Goal: Transaction & Acquisition: Purchase product/service

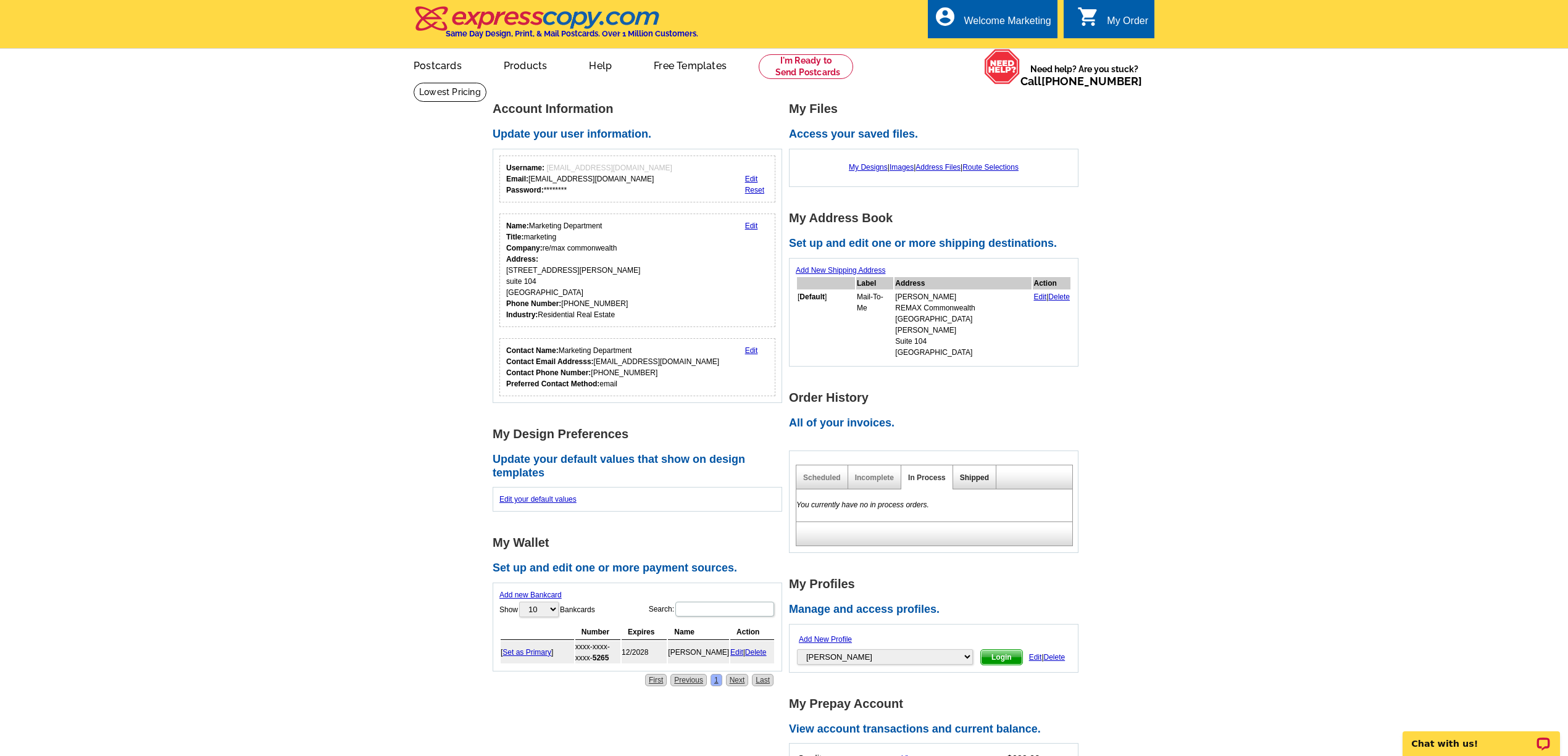
click at [979, 473] on link "Shipped" at bounding box center [974, 477] width 29 height 9
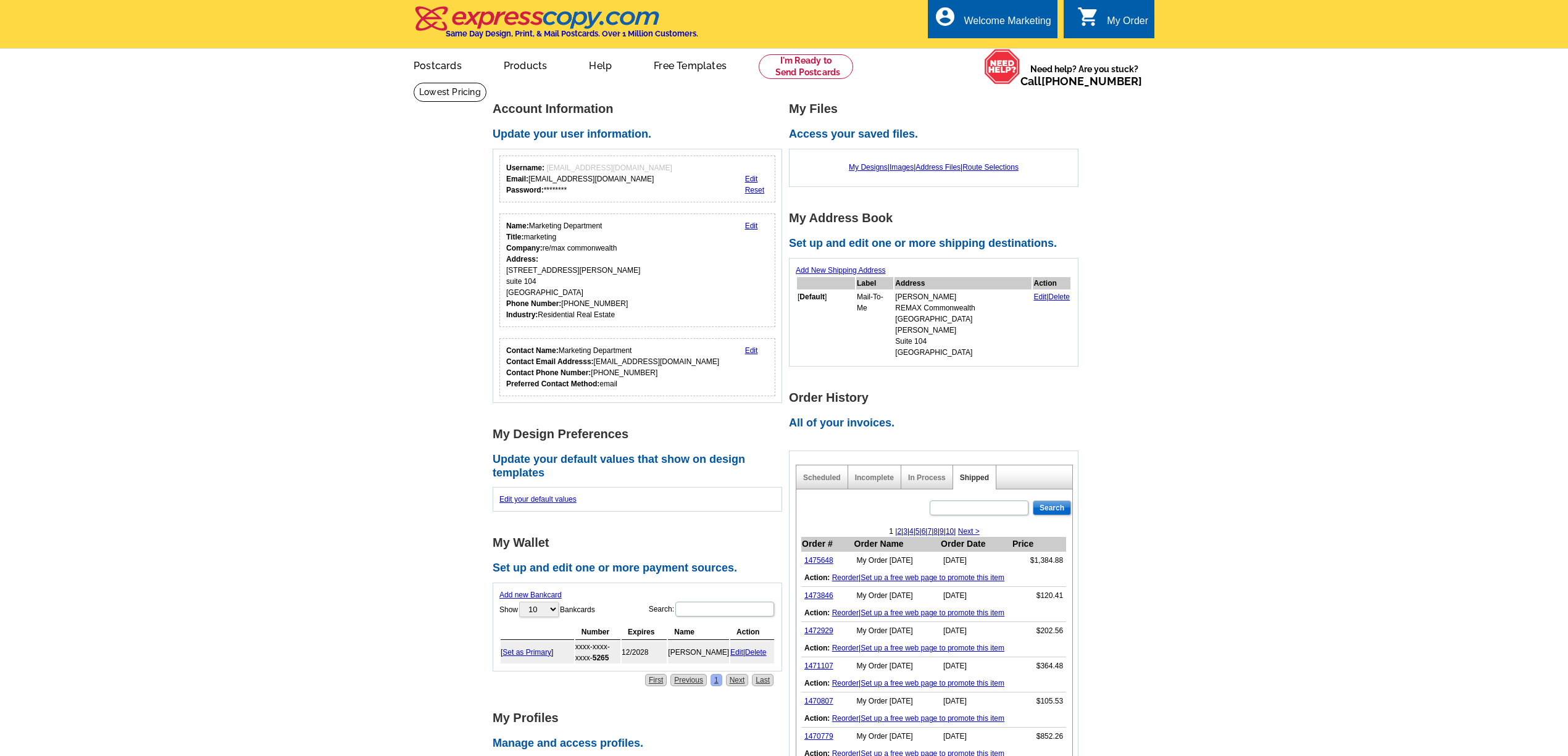
click at [1141, 506] on main "Account Information Update your user information. Username: marketing@rmchomes.…" at bounding box center [784, 718] width 1568 height 1270
click at [826, 591] on link "1473846" at bounding box center [818, 595] width 29 height 9
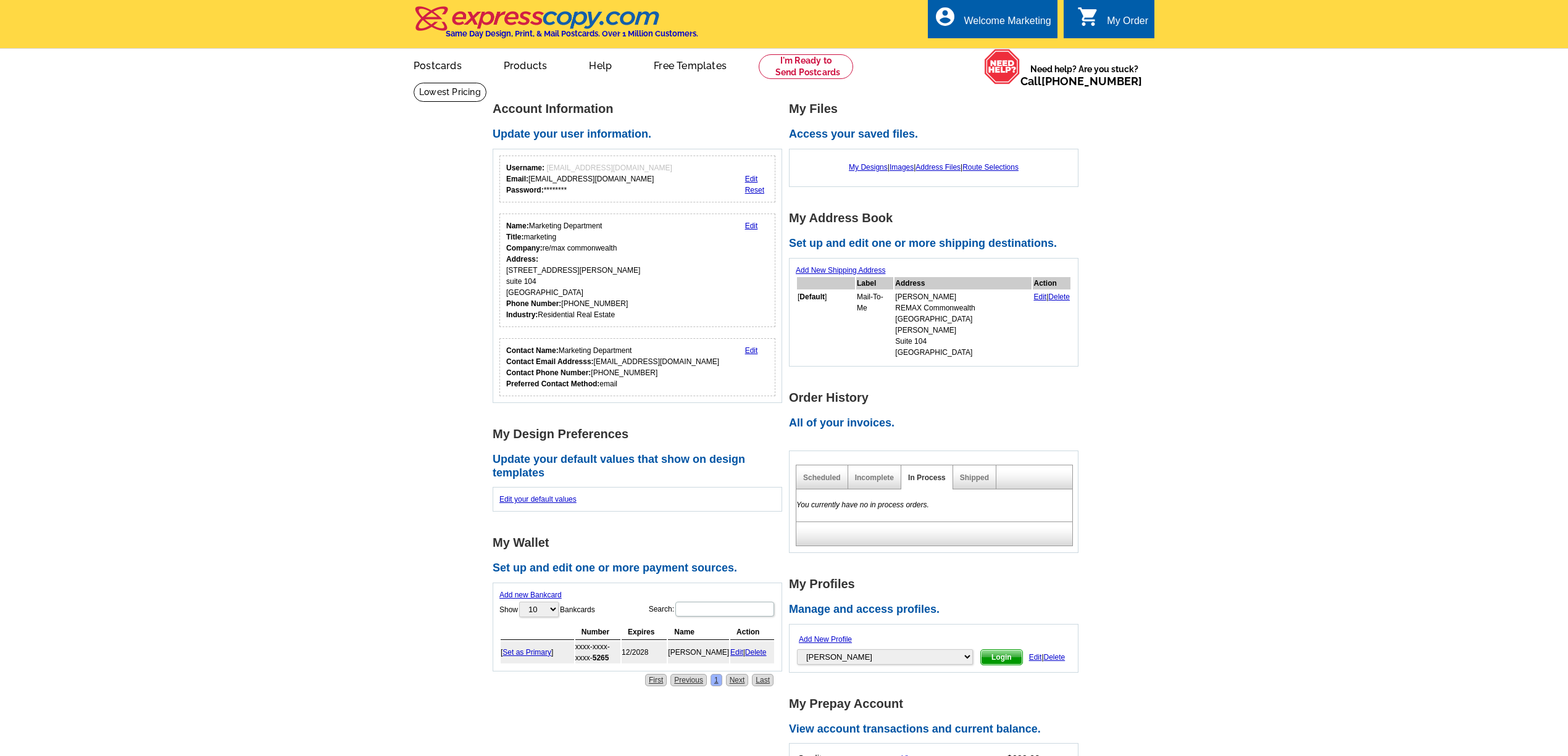
click at [981, 465] on div "Shipped" at bounding box center [974, 477] width 43 height 24
click at [972, 474] on div "Shipped" at bounding box center [974, 477] width 43 height 24
click at [978, 473] on link "Shipped" at bounding box center [974, 477] width 29 height 9
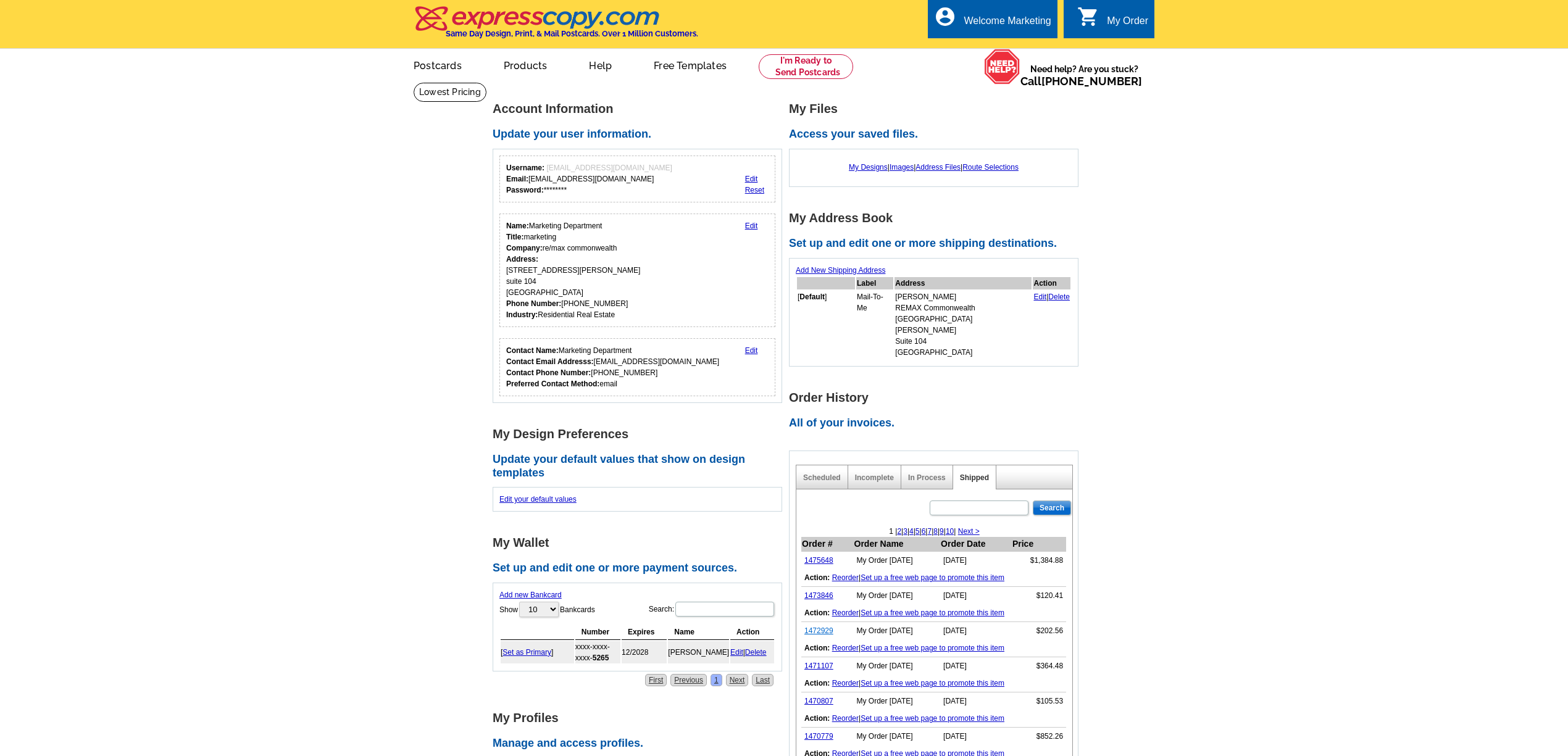
click at [814, 626] on link "1472929" at bounding box center [818, 630] width 29 height 9
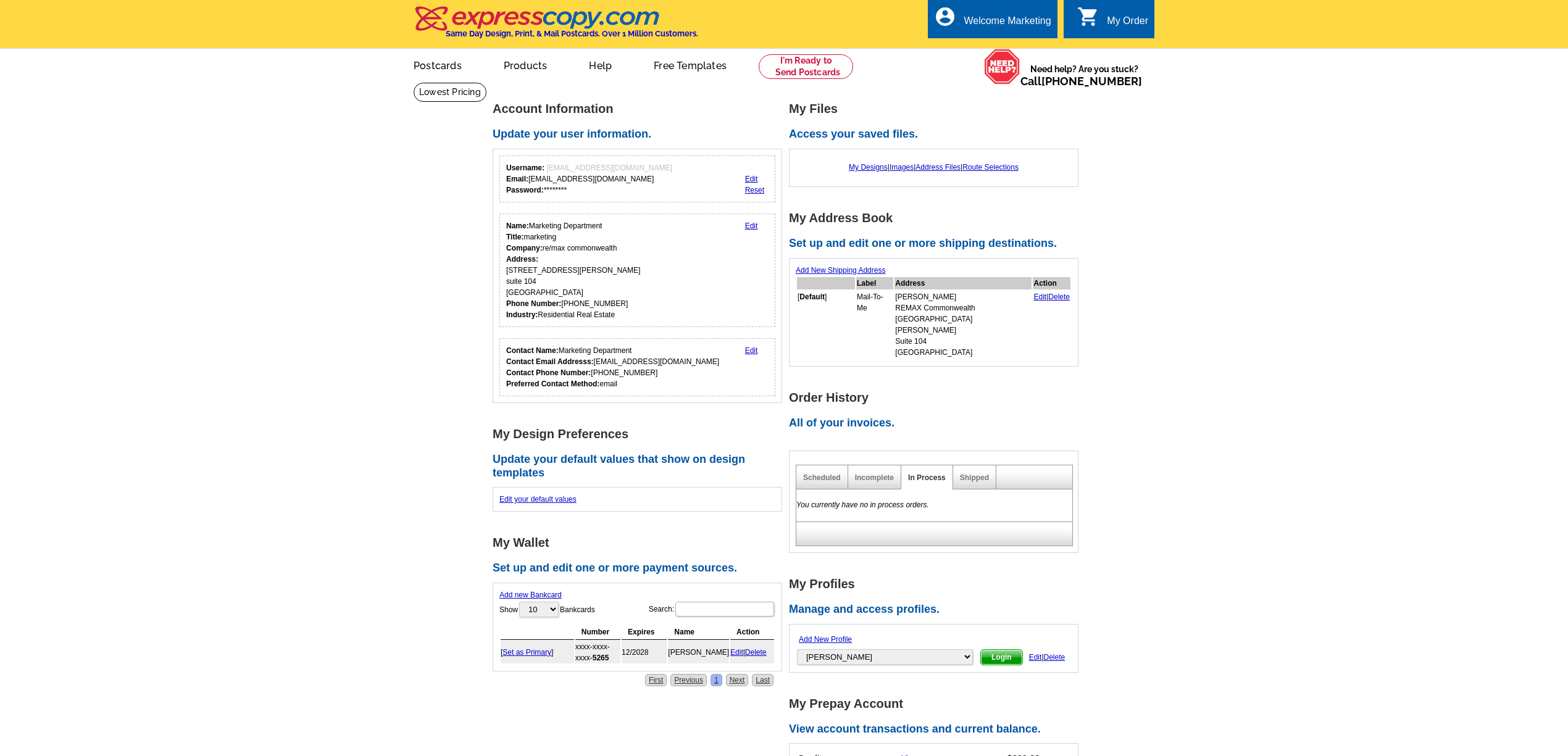
click at [970, 465] on div "Shipped" at bounding box center [974, 477] width 43 height 24
click at [976, 473] on link "Shipped" at bounding box center [974, 477] width 29 height 9
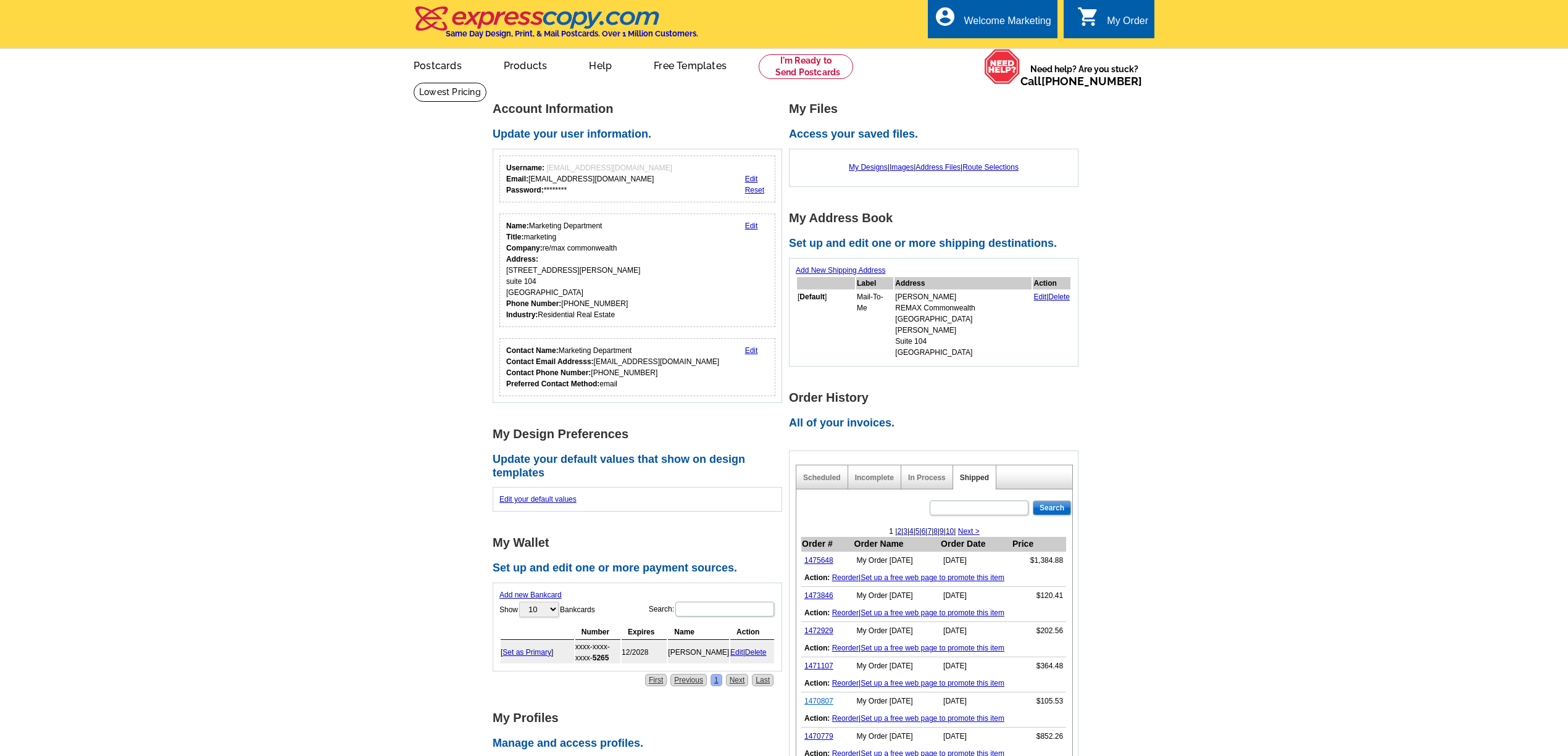
click at [823, 697] on link "1470807" at bounding box center [818, 701] width 29 height 9
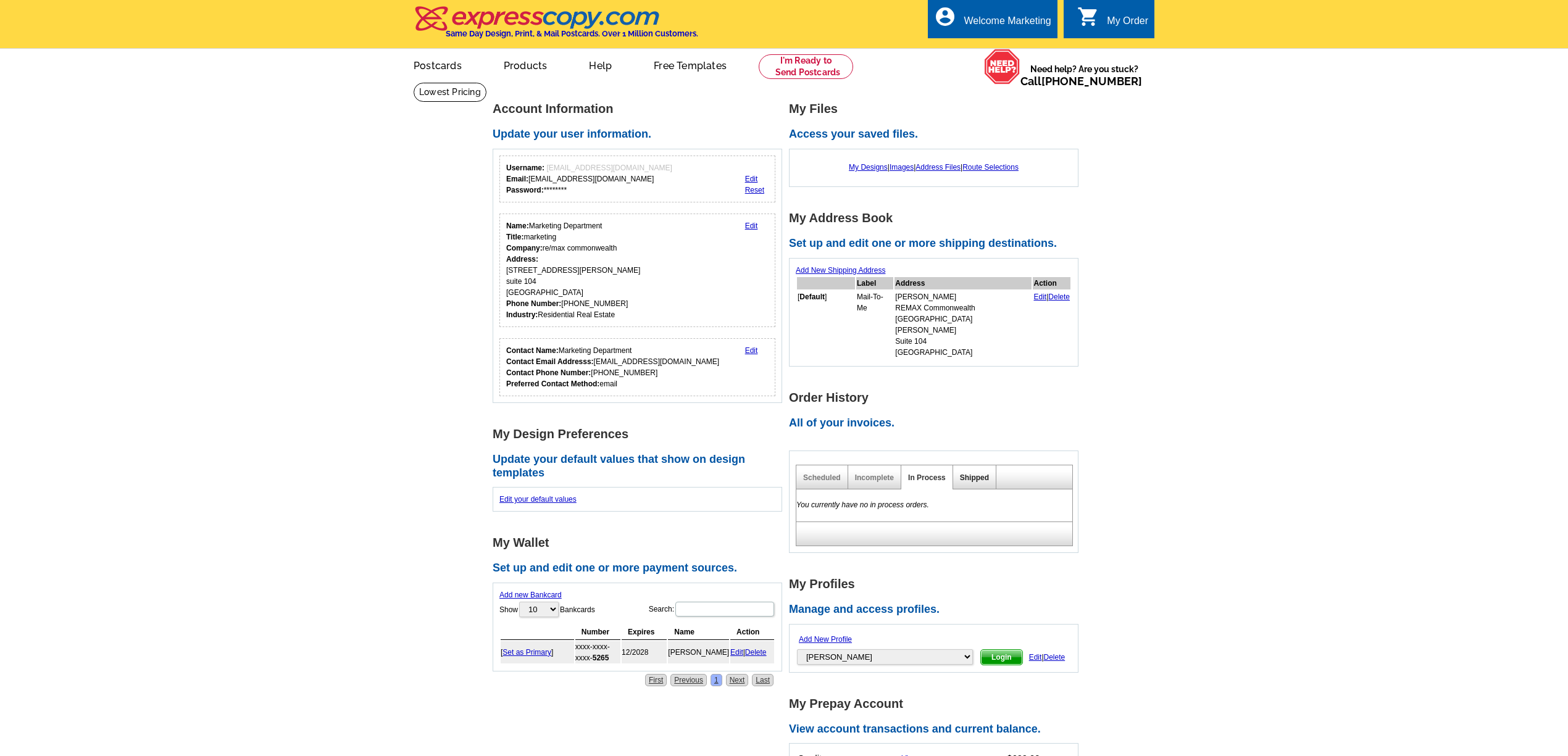
click at [979, 473] on link "Shipped" at bounding box center [974, 477] width 29 height 9
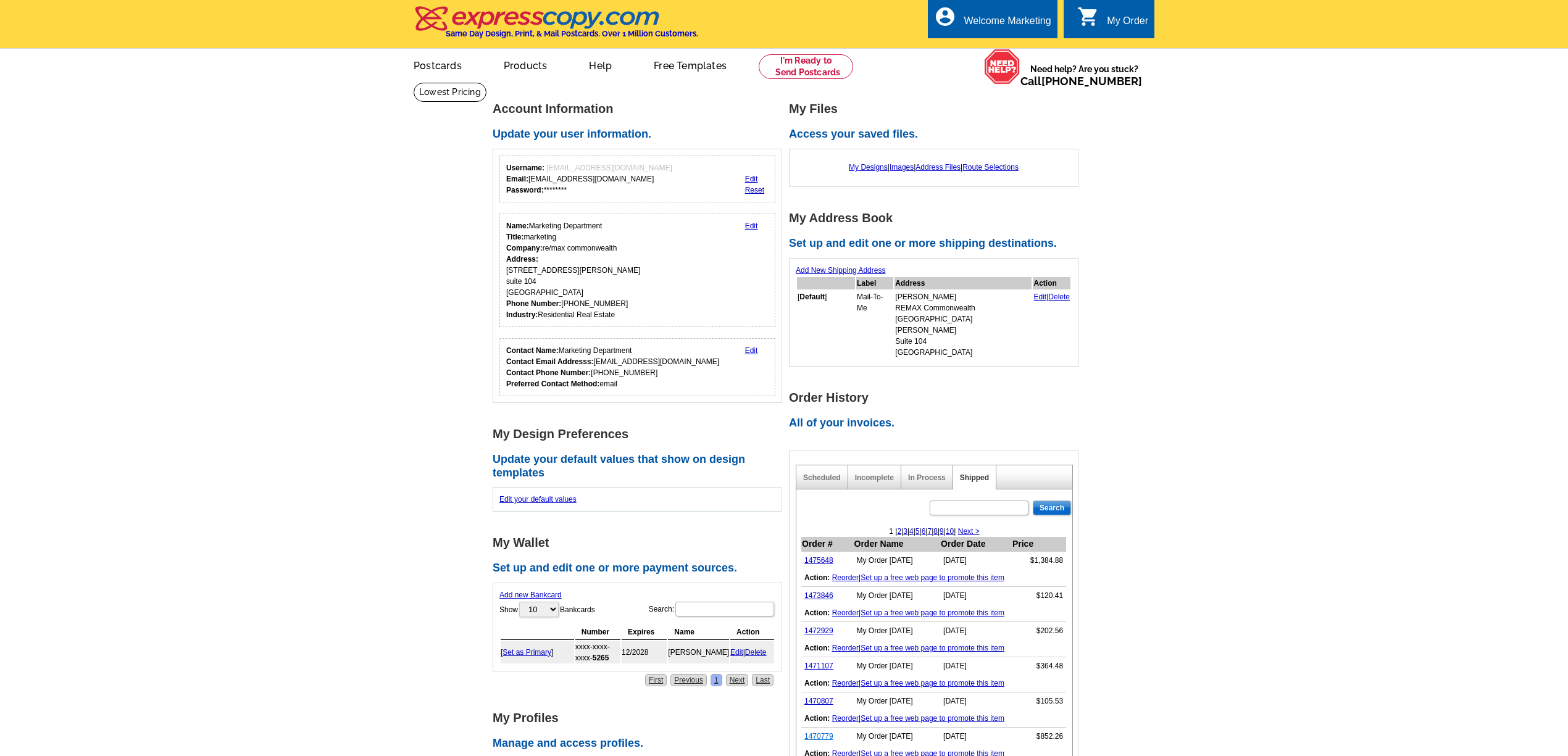
click at [817, 732] on link "1470779" at bounding box center [818, 736] width 29 height 9
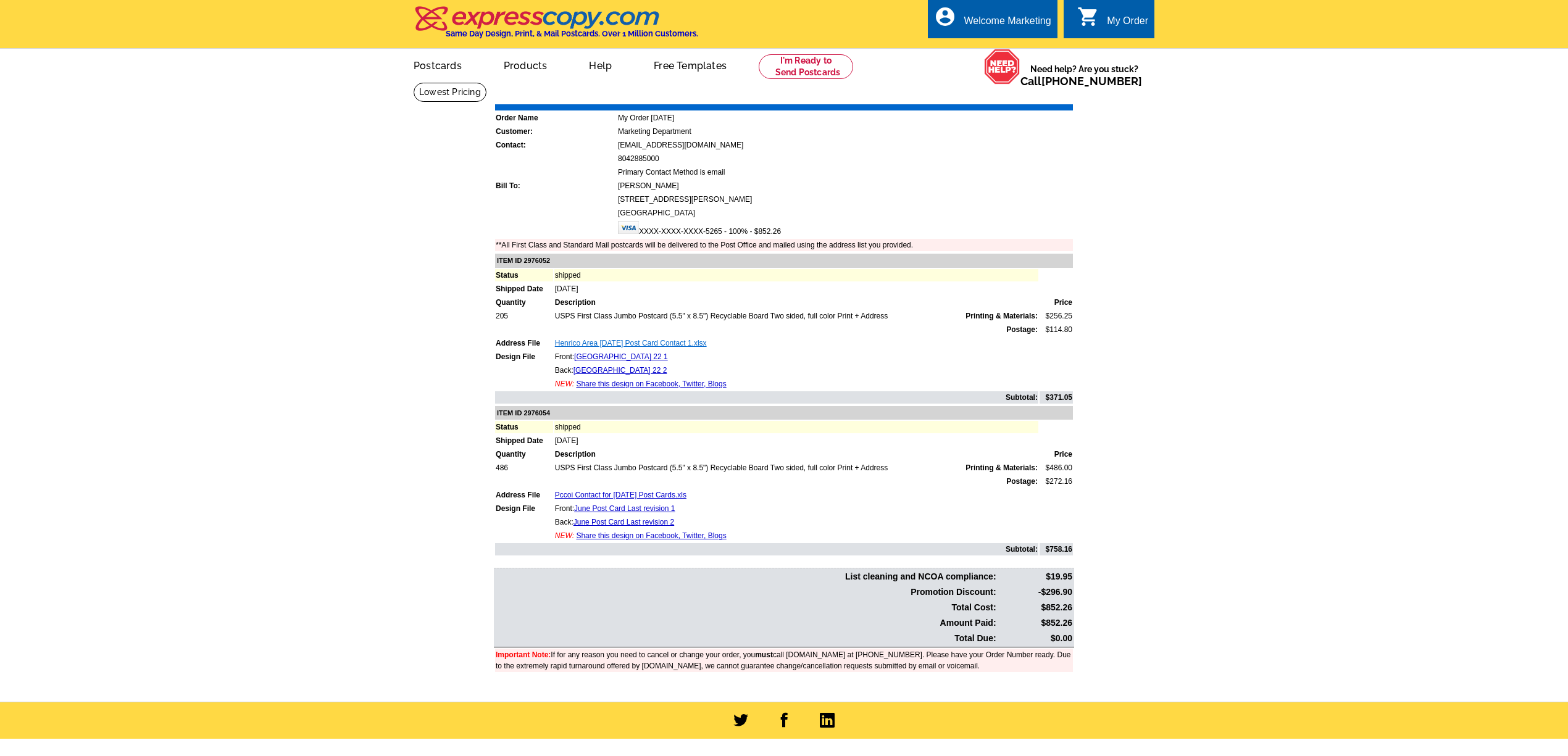
click at [623, 339] on link "Henrico Area 22 June 2025 Post Card Contact 1.xlsx" at bounding box center [631, 343] width 152 height 9
click at [606, 352] on link "Henrico County Area 22 1" at bounding box center [621, 356] width 94 height 9
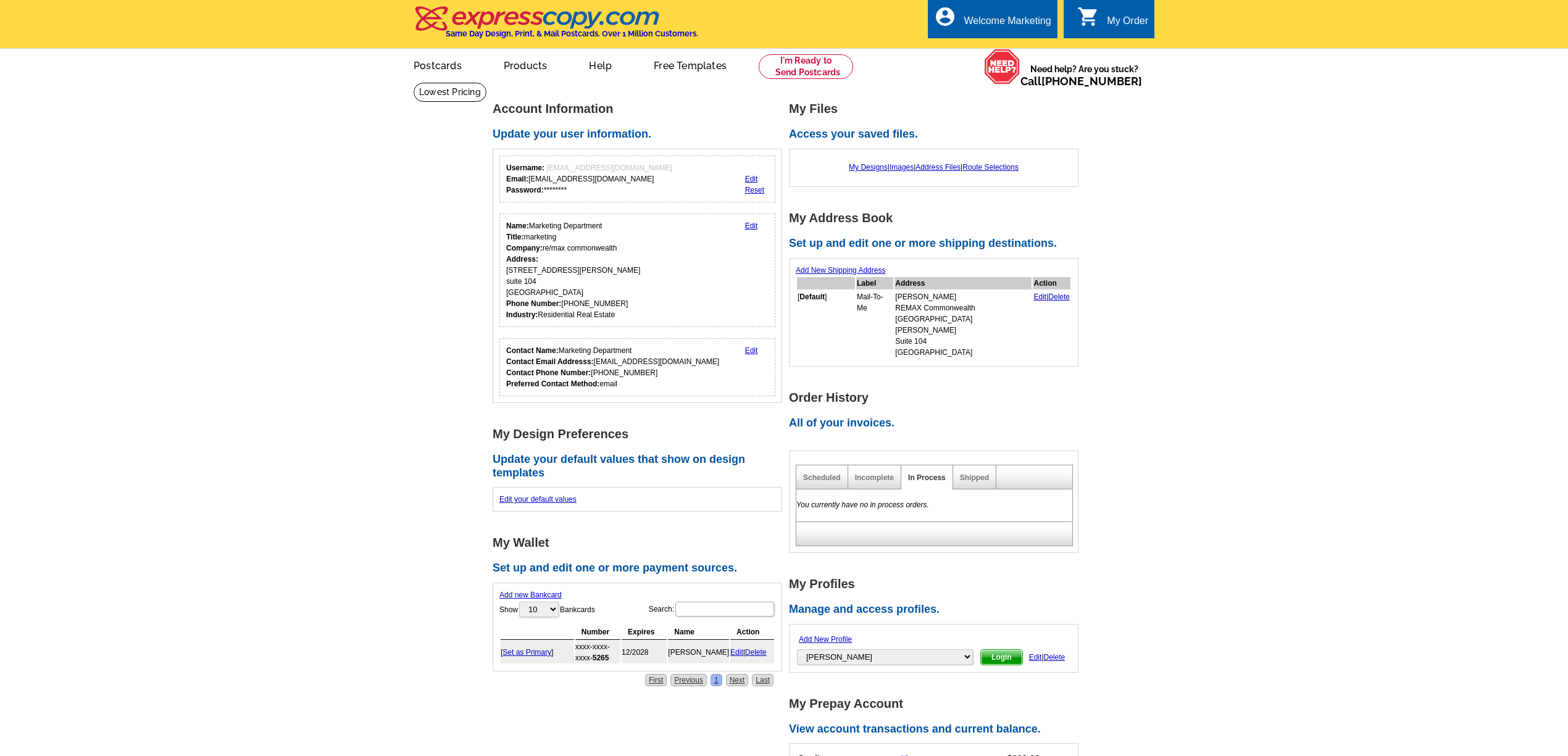
click at [973, 465] on div "Shipped" at bounding box center [974, 477] width 43 height 24
click at [981, 473] on link "Shipped" at bounding box center [974, 477] width 29 height 9
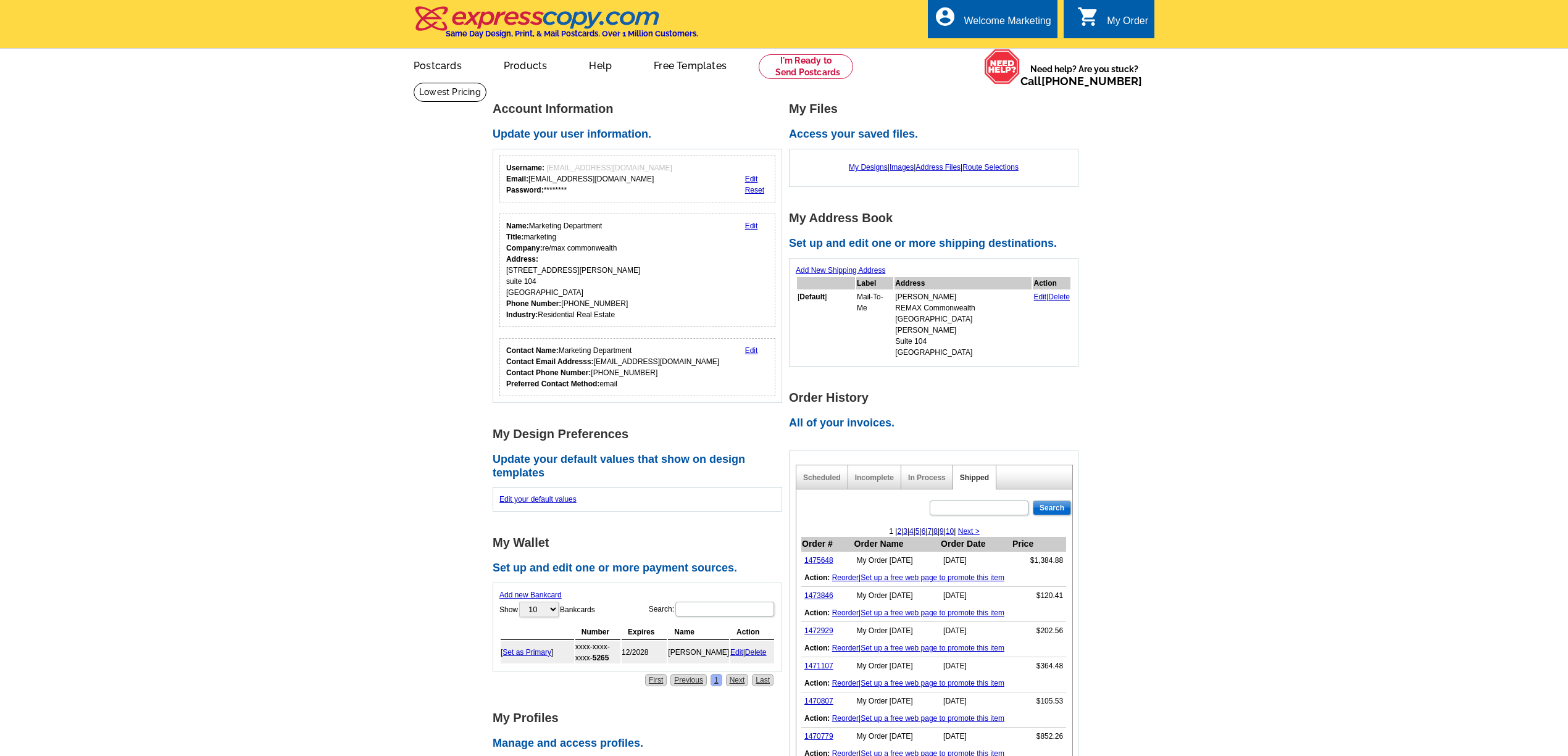
click at [1132, 564] on main "Account Information Update your user information. Username: marketing@rmchomes.…" at bounding box center [784, 718] width 1568 height 1270
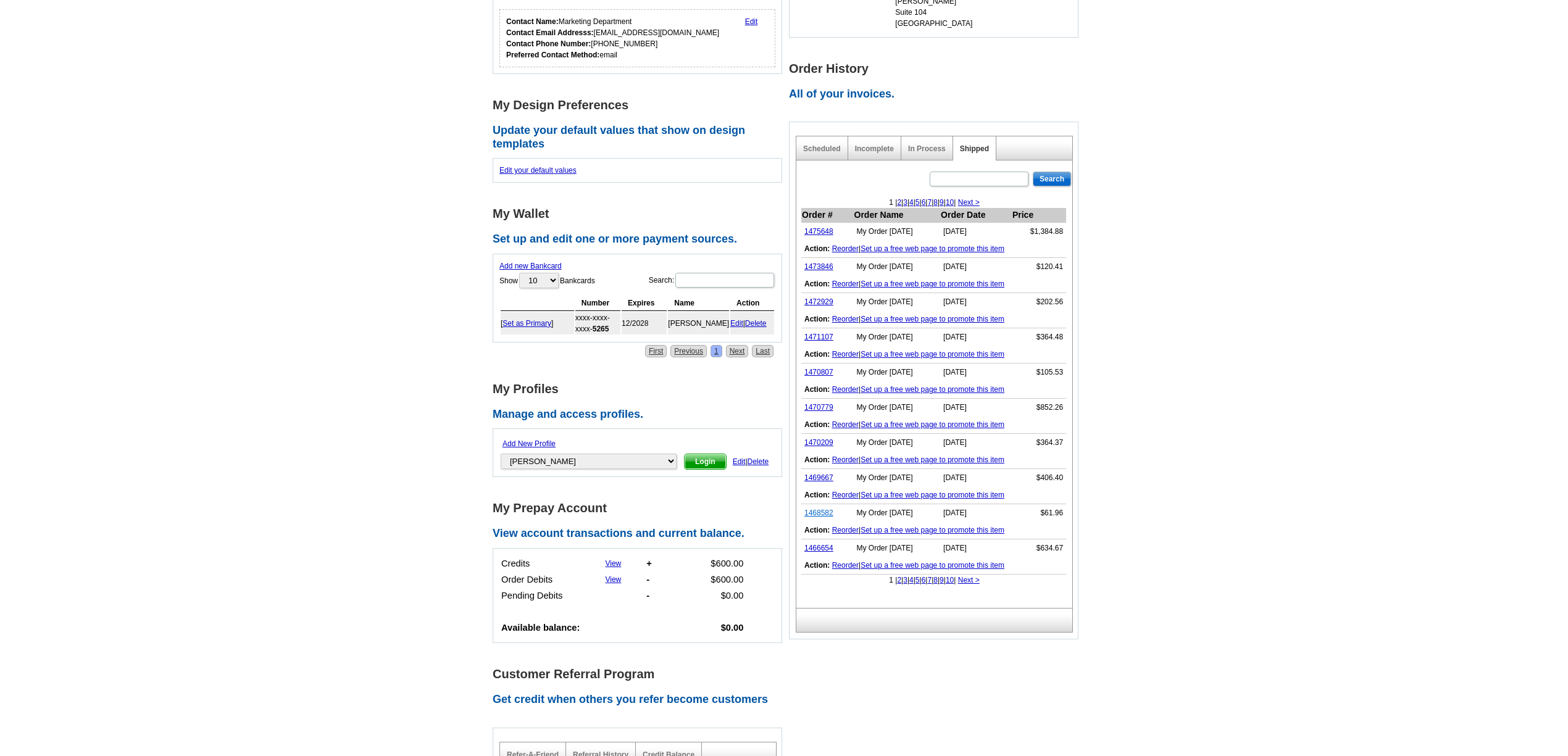
click at [818, 508] on link "1468582" at bounding box center [818, 512] width 29 height 9
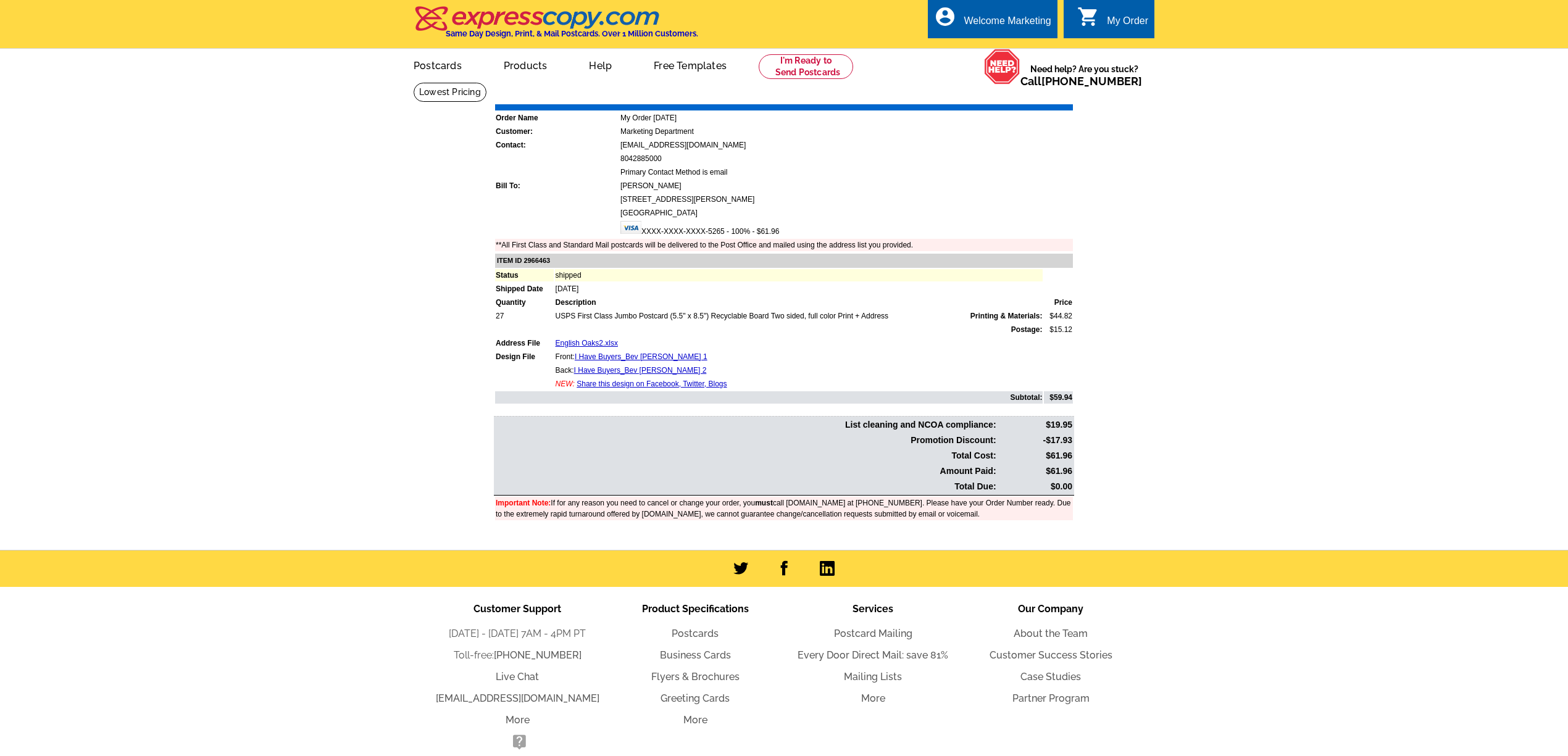
click at [1413, 283] on main "Order Number: 1468582 Download Invoice | Print Invoice Order Name My Order 2025…" at bounding box center [784, 316] width 1568 height 468
click at [1286, 342] on main "Order Number: 1468582 Download Invoice | Print Invoice Order Name My Order 2025…" at bounding box center [784, 316] width 1568 height 468
click at [423, 65] on link "Postcards" at bounding box center [437, 64] width 86 height 29
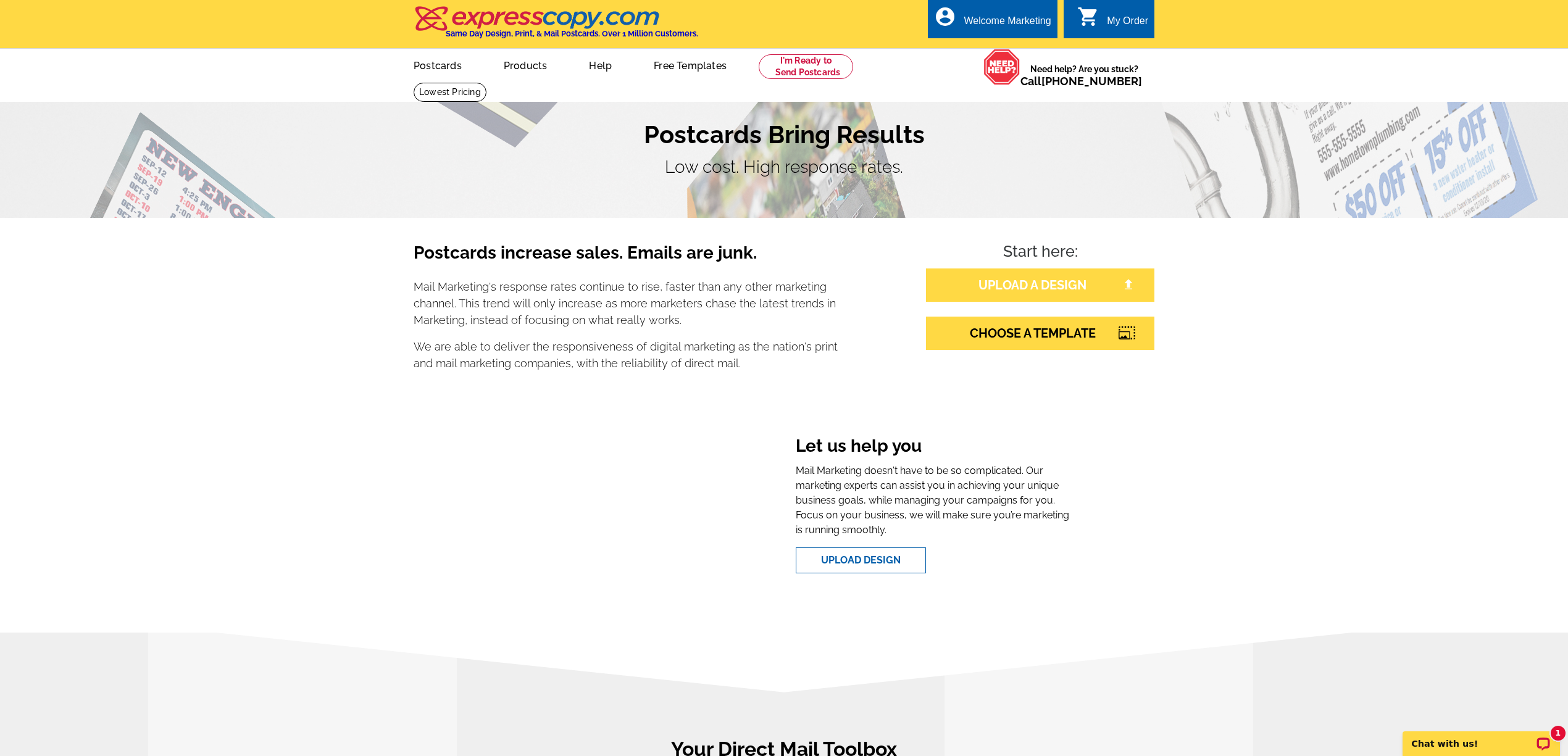
click at [1068, 282] on link "UPLOAD A DESIGN" at bounding box center [1040, 285] width 228 height 33
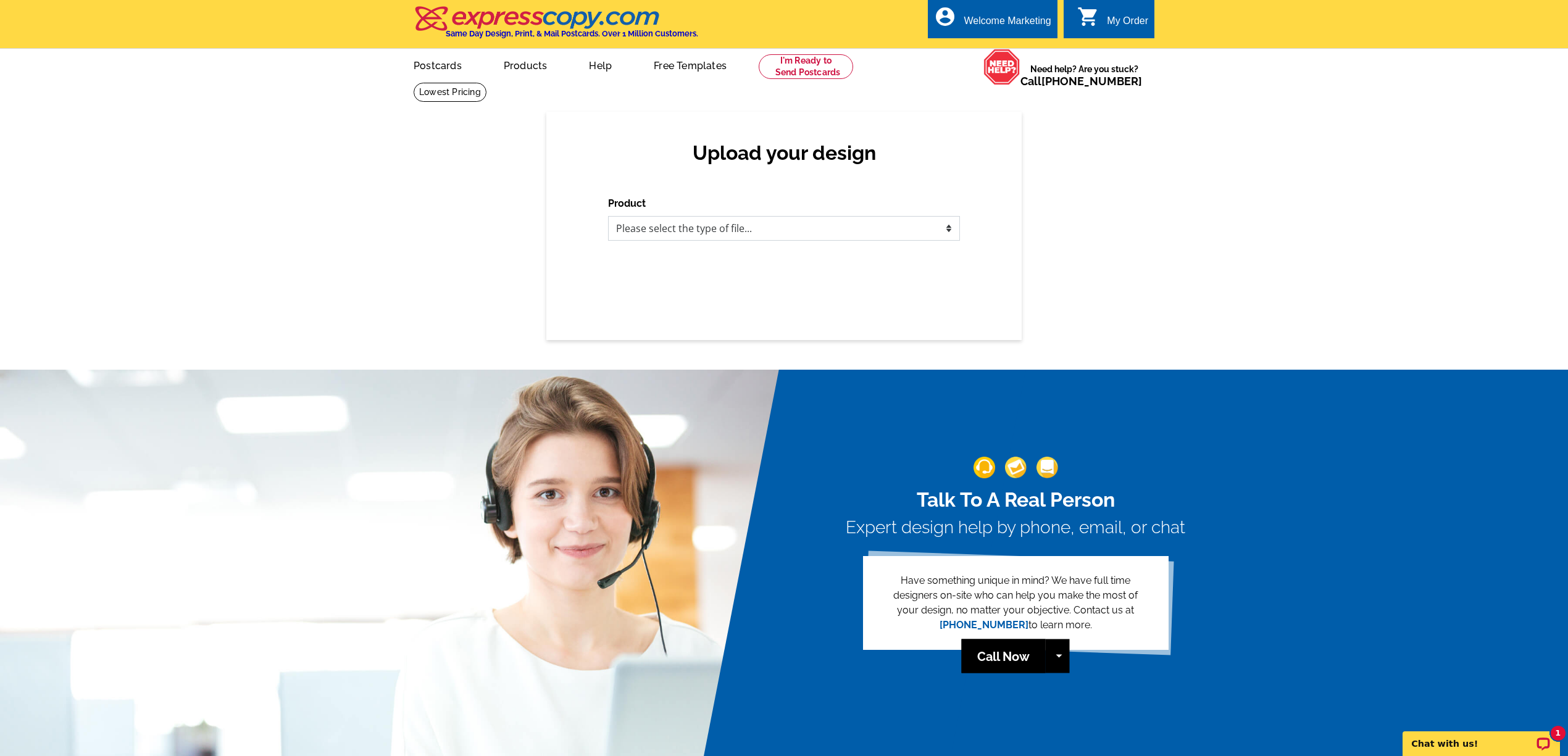
click at [896, 227] on select "Please select the type of file... Postcards Business Cards Letters and flyers G…" at bounding box center [783, 228] width 352 height 25
select select "1"
click at [608, 217] on select "Please select the type of file... Postcards Business Cards Letters and flyers G…" at bounding box center [783, 228] width 352 height 25
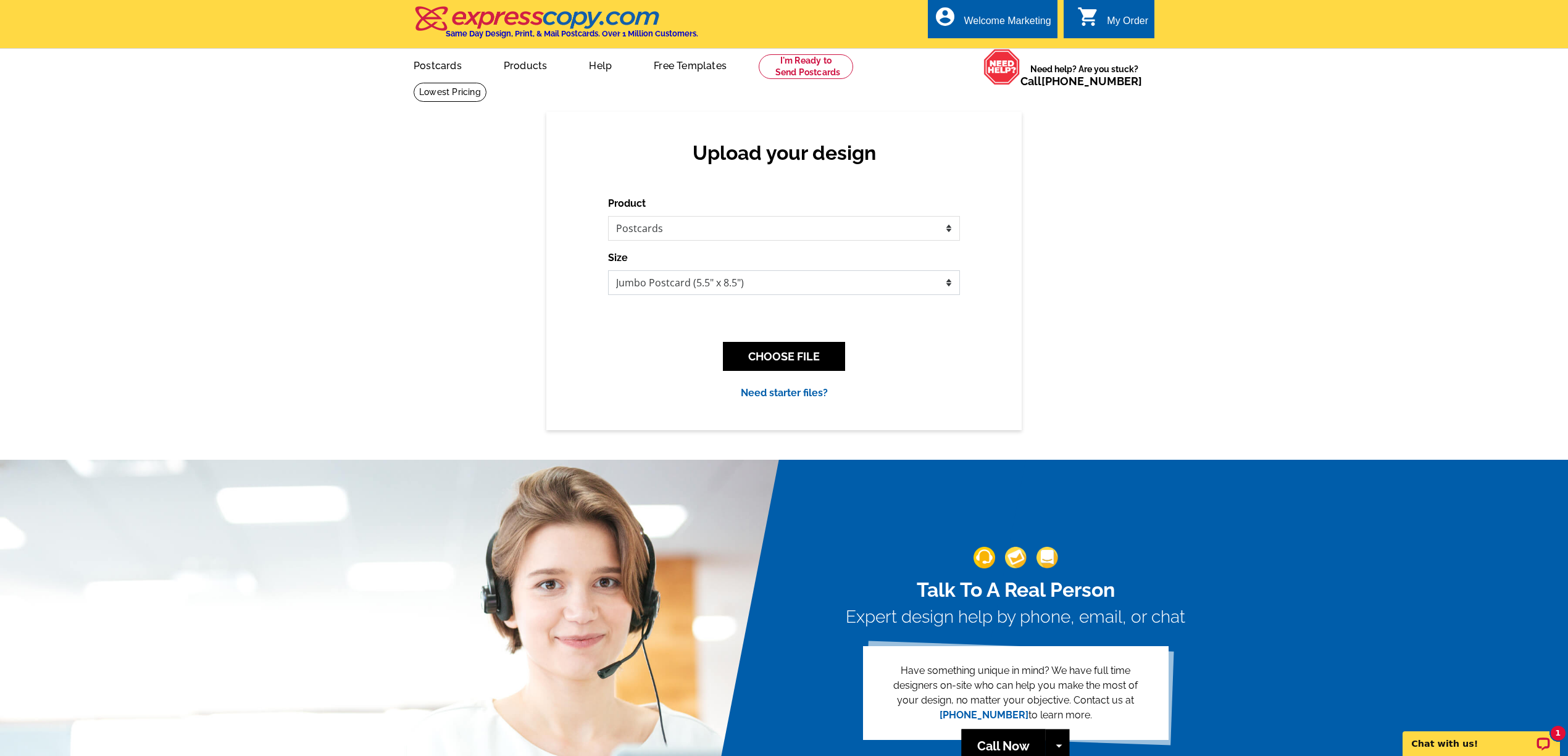
click at [848, 270] on select "Jumbo Postcard (5.5" x 8.5") Regular Postcard (4.25" x 5.6") Panoramic Postcard…" at bounding box center [783, 282] width 352 height 25
click at [608, 271] on select "Jumbo Postcard (5.5" x 8.5") Regular Postcard (4.25" x 5.6") Panoramic Postcard…" at bounding box center [783, 282] width 352 height 25
click at [806, 351] on button "CHOOSE FILE" at bounding box center [783, 356] width 122 height 29
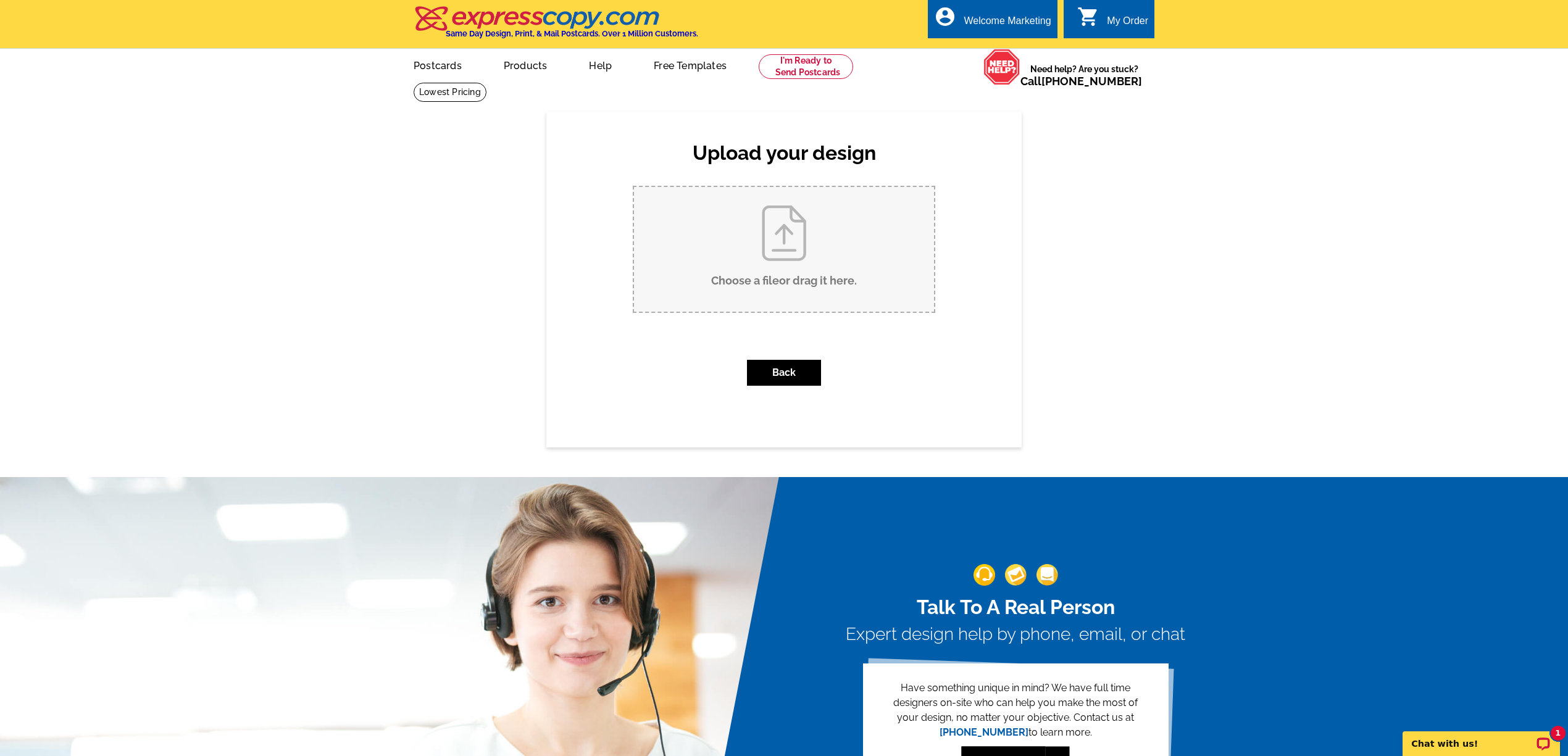
click at [791, 247] on input "Choose a file or drag it here ." at bounding box center [784, 249] width 300 height 125
type input "C:\fakepath\JUST SOLD! Islandview Dr (4).pdf"
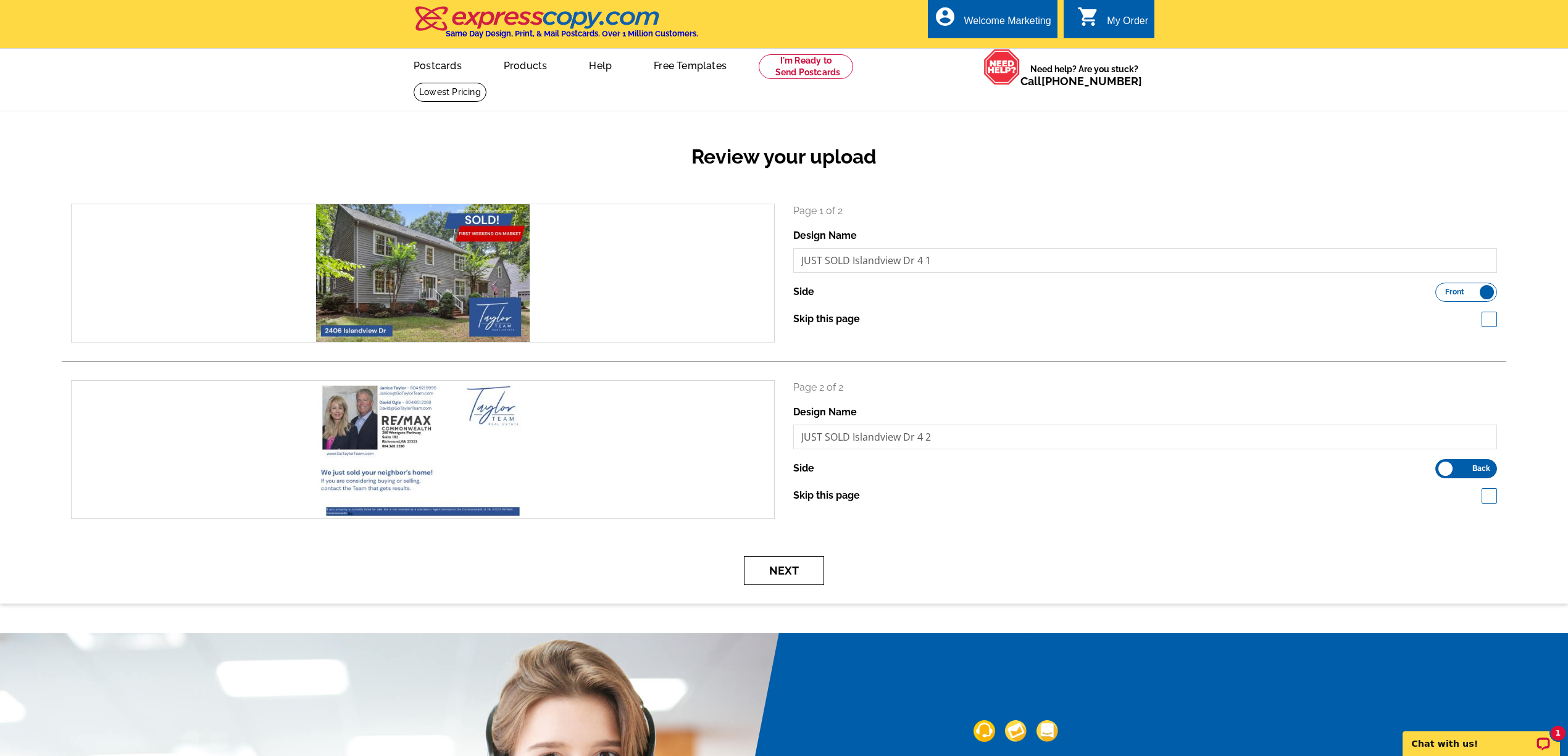
click at [798, 570] on button "Next" at bounding box center [783, 570] width 80 height 29
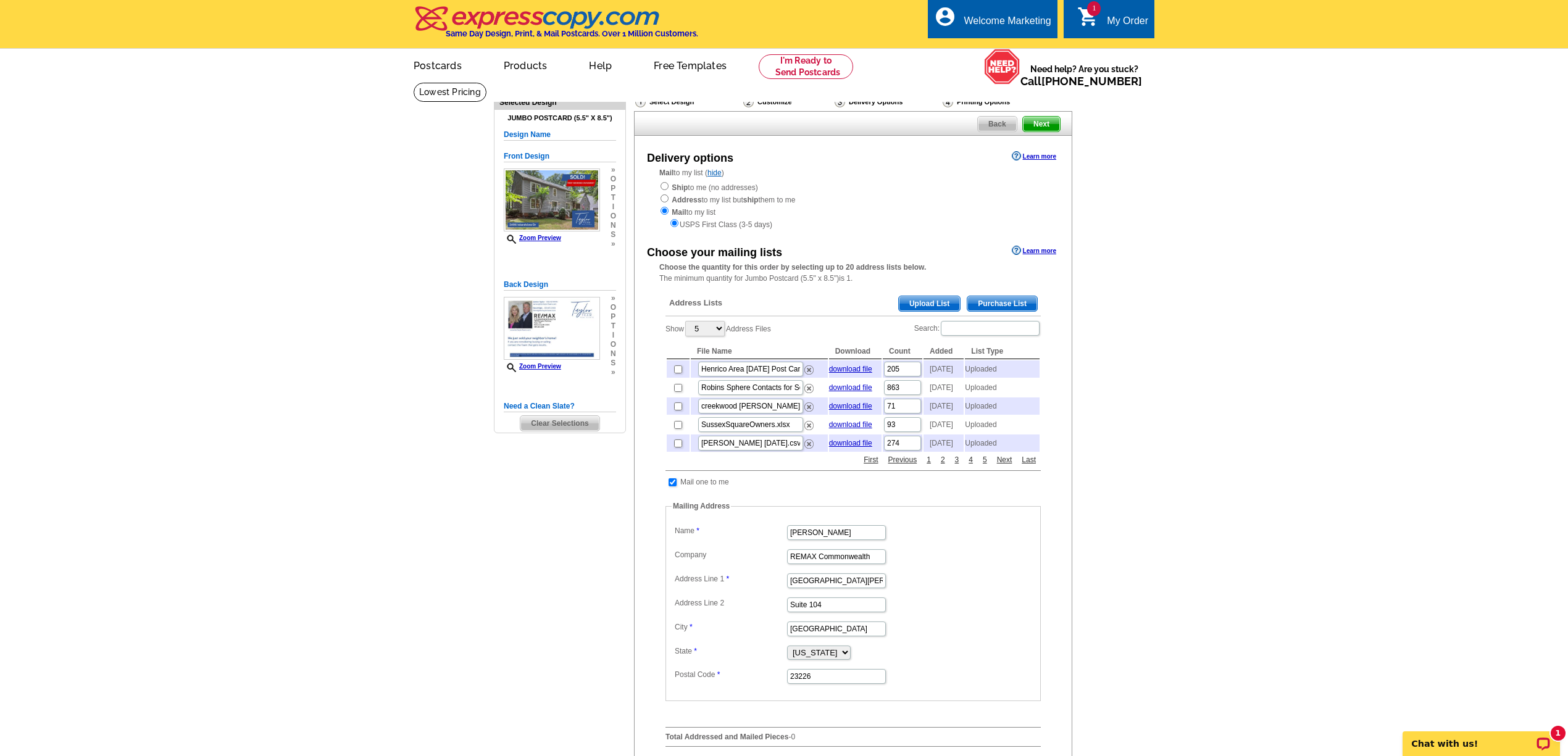
click at [1090, 381] on main "Need Help? call 800-260-5887, chat with support, or have our designers make som…" at bounding box center [784, 485] width 1568 height 806
click at [909, 310] on span "Upload List" at bounding box center [929, 304] width 61 height 15
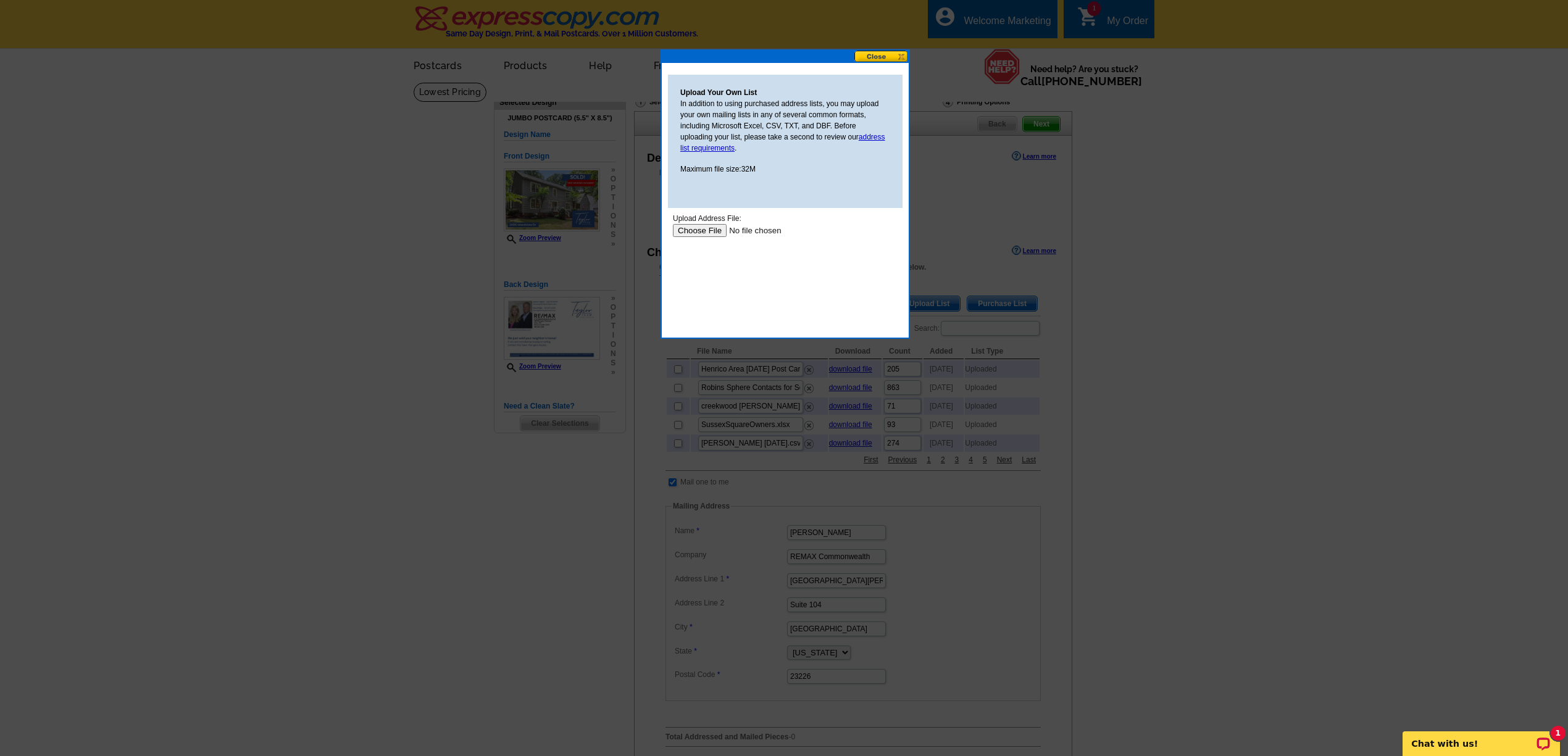
click at [703, 231] on input "file" at bounding box center [750, 230] width 156 height 13
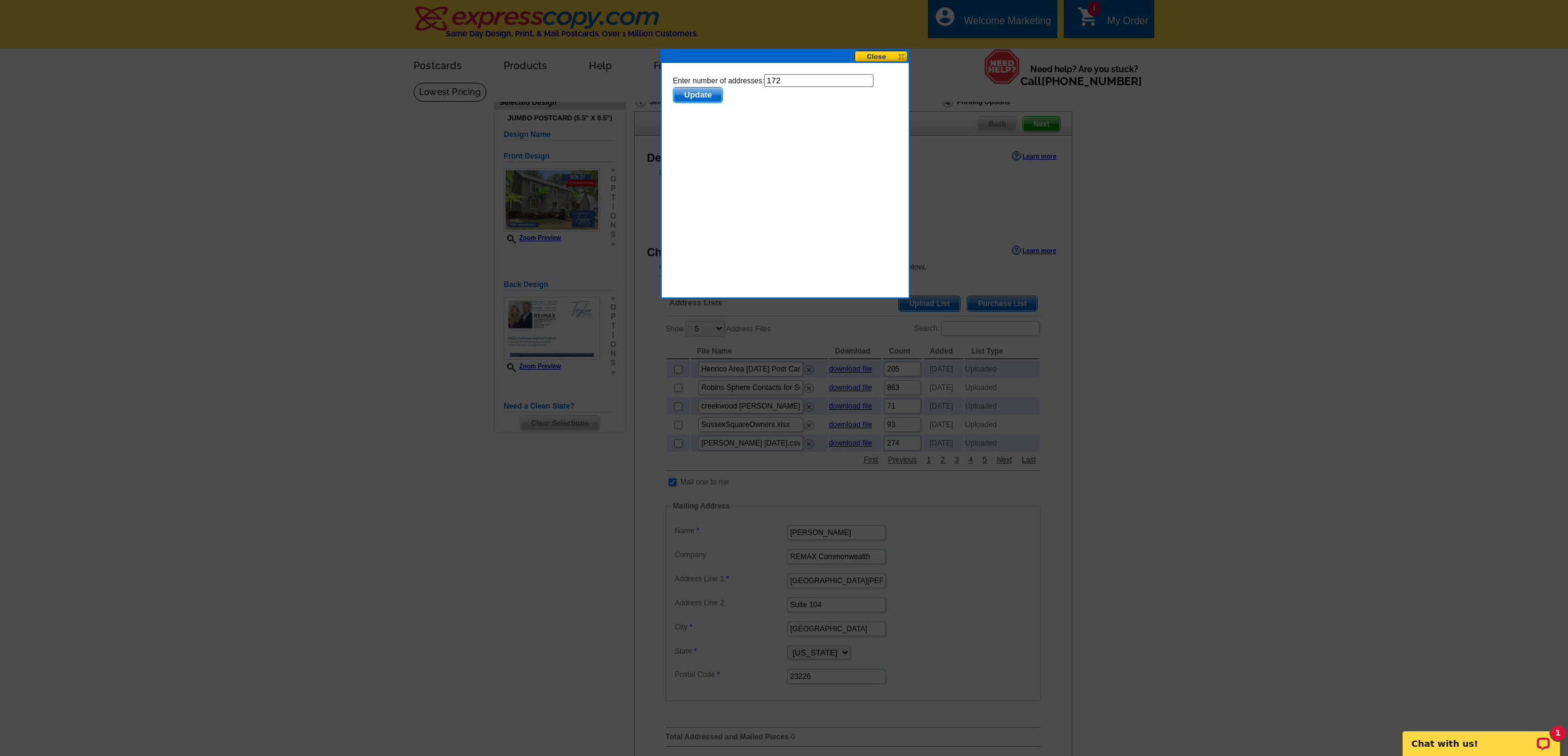
click at [693, 93] on span "Update" at bounding box center [698, 95] width 49 height 15
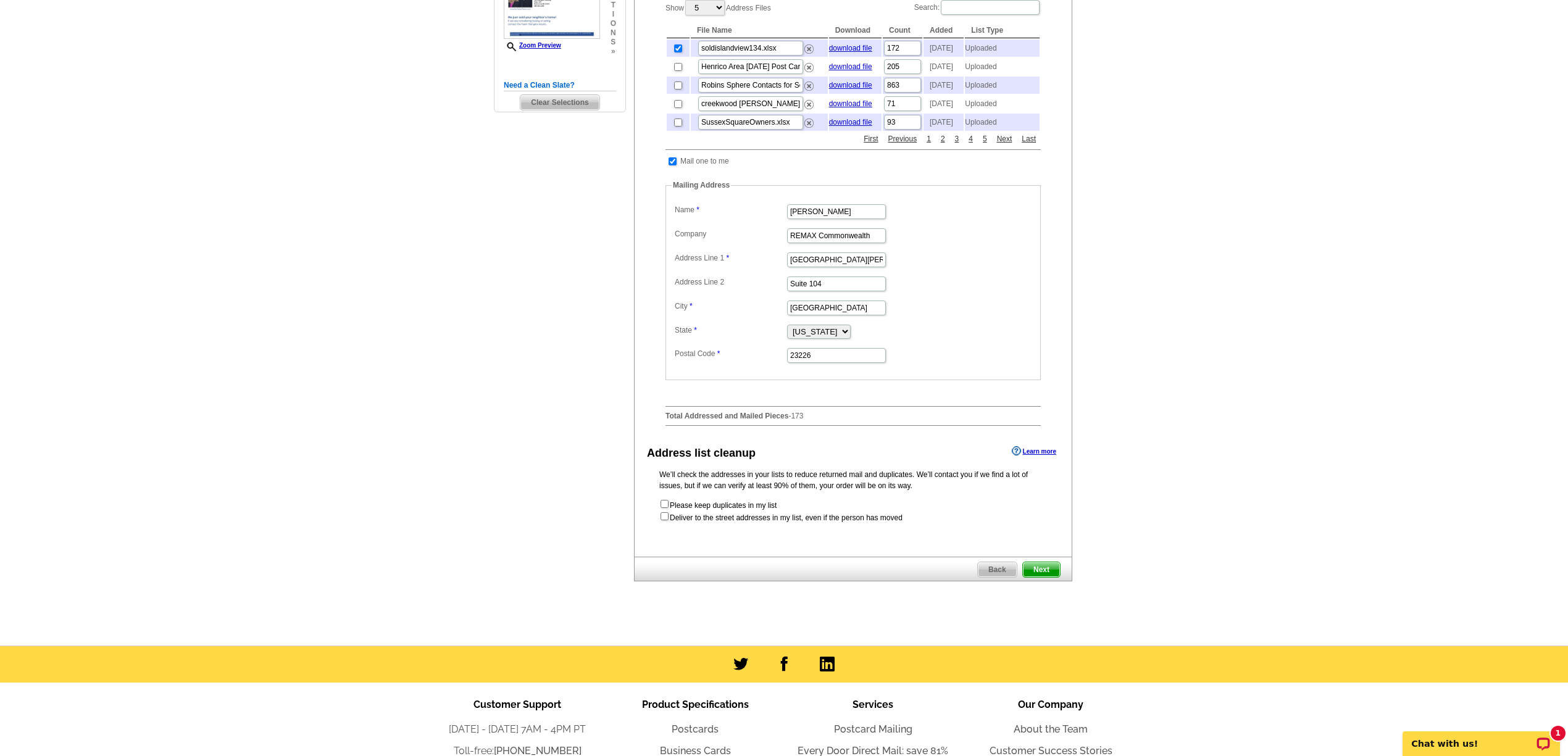
scroll to position [502, 0]
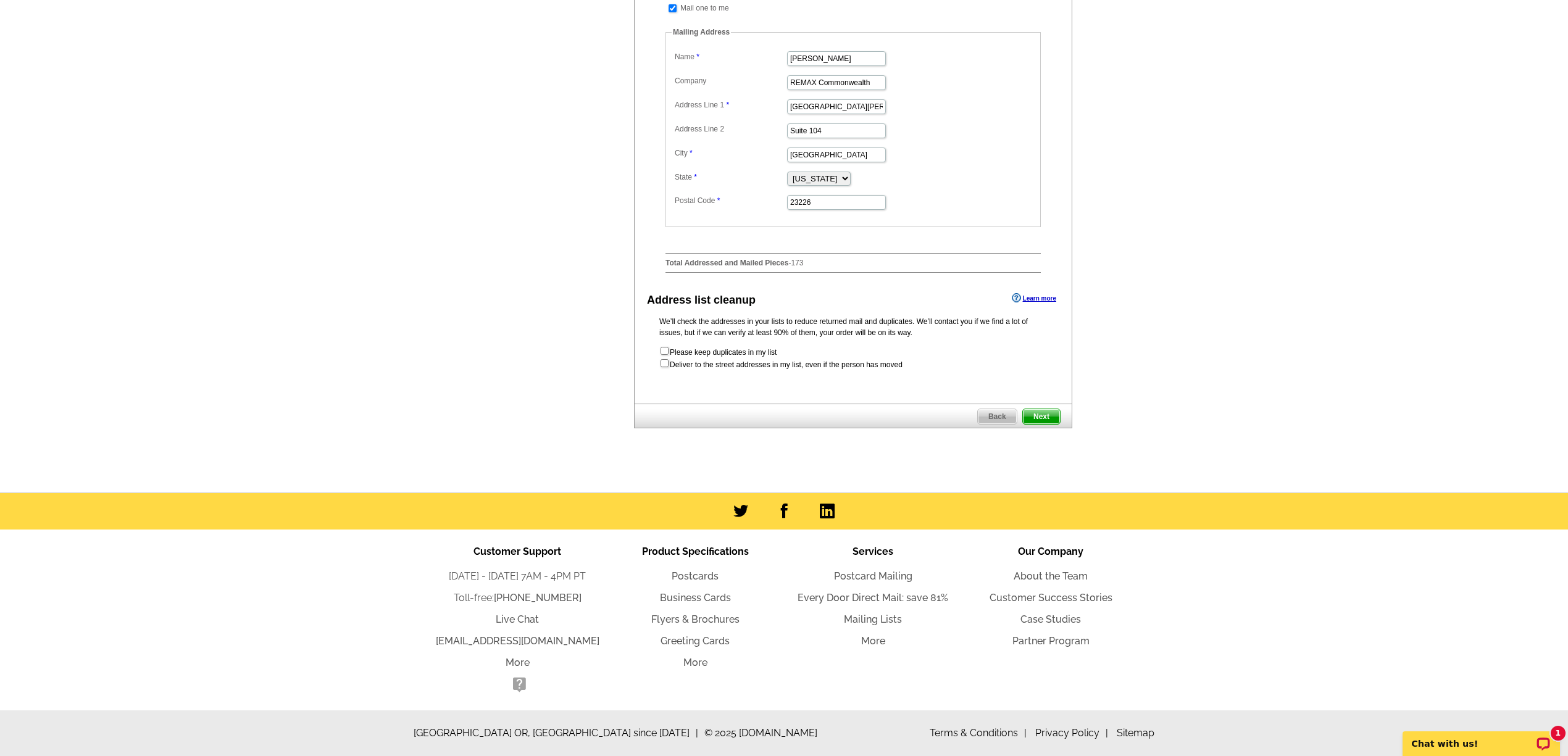
click at [1049, 420] on span "Next" at bounding box center [1041, 416] width 37 height 15
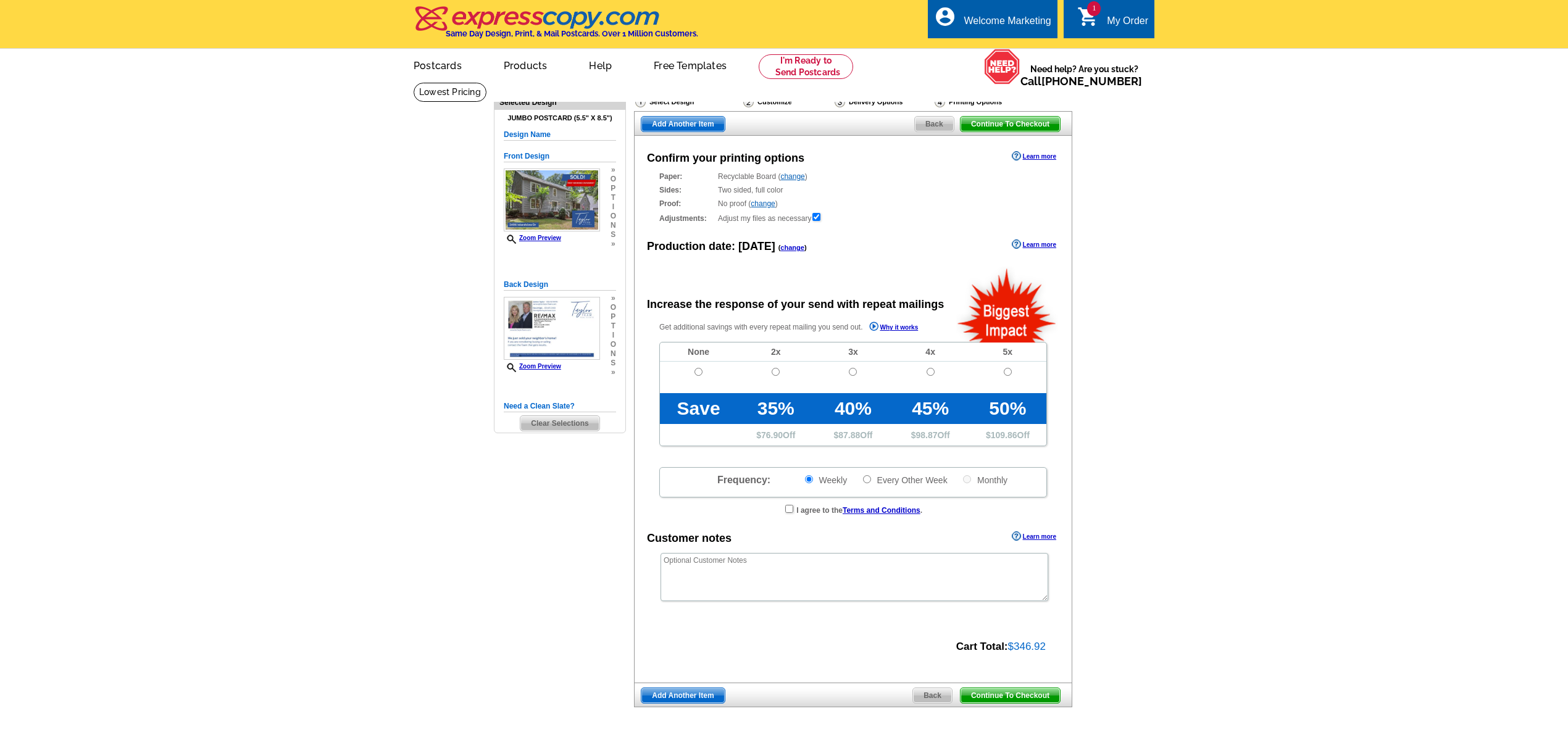
radio input "false"
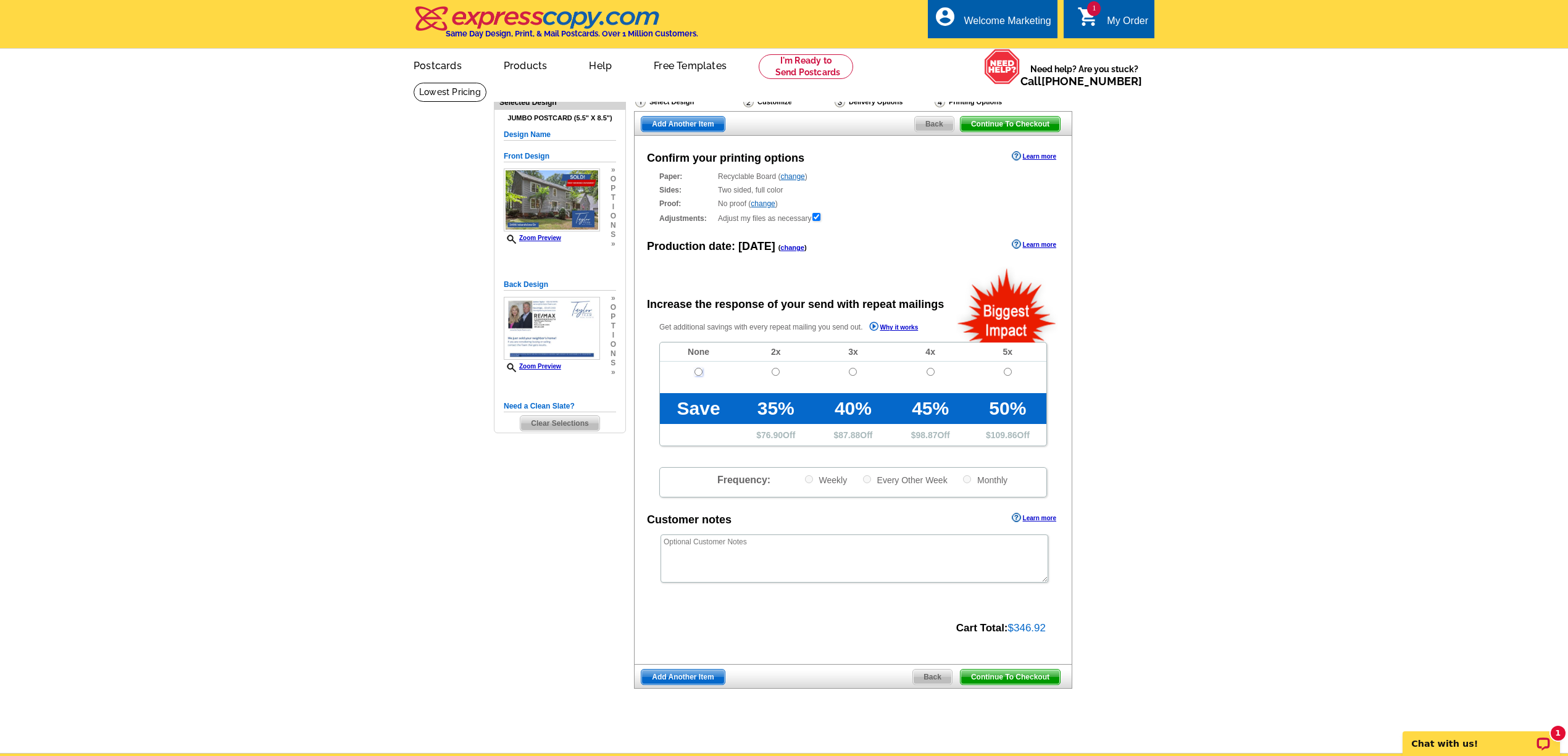
click at [700, 374] on input "radio" at bounding box center [698, 372] width 8 height 8
radio input "true"
click at [993, 676] on span "Continue To Checkout" at bounding box center [1010, 677] width 99 height 15
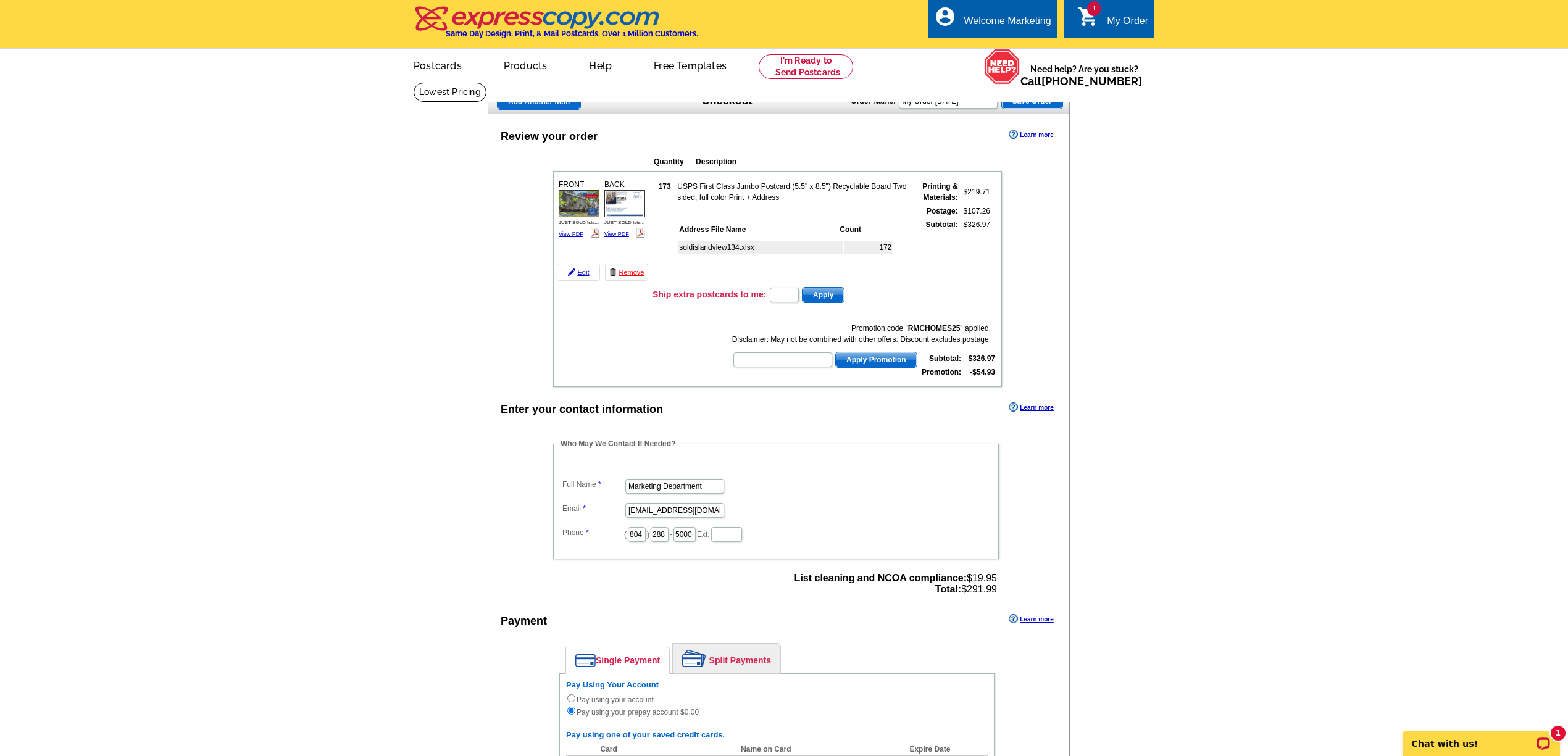
click at [1087, 516] on main "Add Another Item Checkout Order Name: My Order [DATE] Save Order Review your or…" at bounding box center [784, 523] width 1568 height 882
drag, startPoint x: 1001, startPoint y: 608, endPoint x: 806, endPoint y: 580, distance: 197.0
click at [806, 580] on div "Who May We Contact If Needed? Full Name Marketing Department Email [EMAIL_ADDRE…" at bounding box center [777, 518] width 497 height 161
click at [912, 637] on div "Payment Learn more" at bounding box center [779, 624] width 581 height 26
click at [1008, 294] on div "Quantity Description FRONT 173 $219.71" at bounding box center [777, 268] width 497 height 238
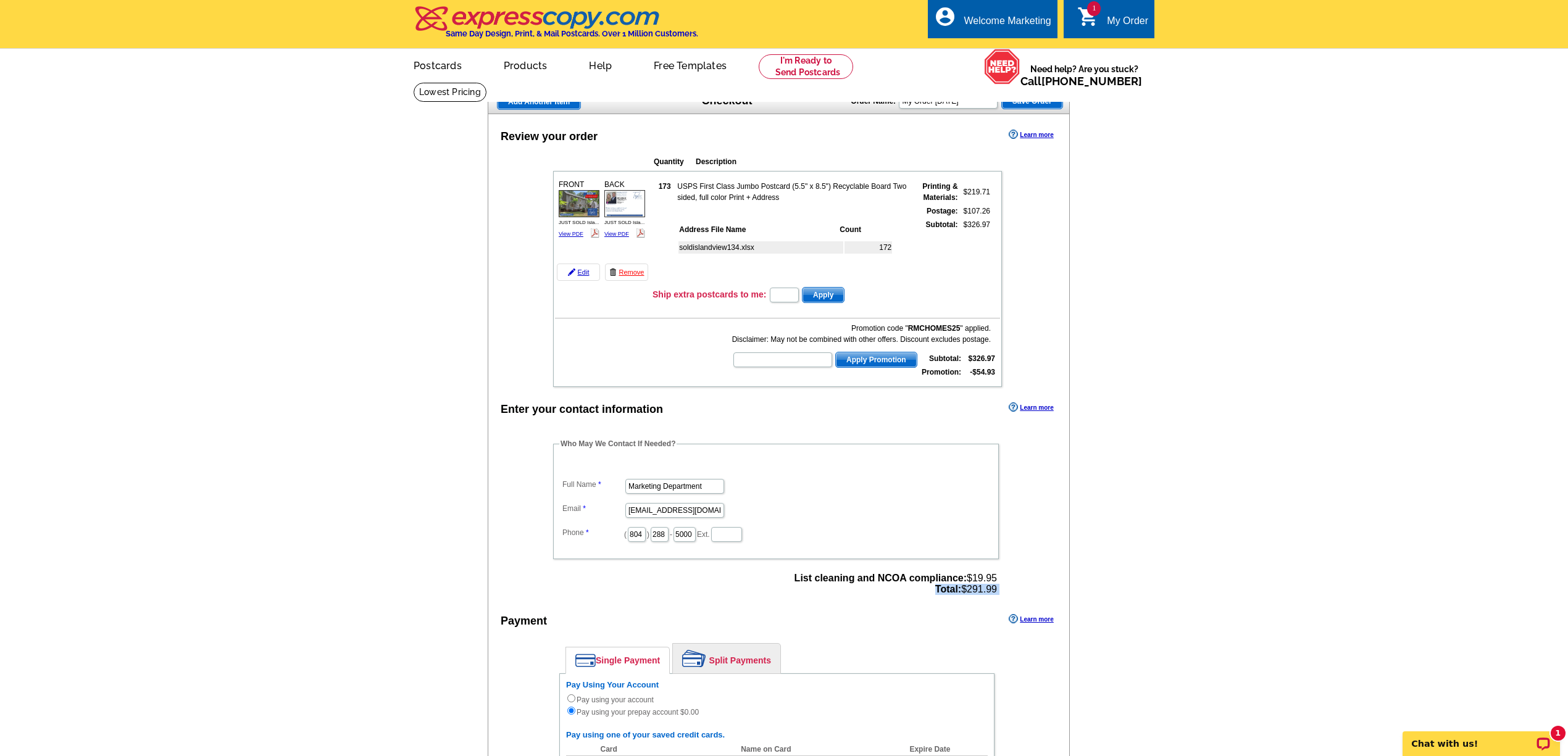
drag, startPoint x: 1005, startPoint y: 607, endPoint x: 899, endPoint y: 606, distance: 106.0
click at [899, 599] on div "Who May We Contact If Needed? Full Name Marketing Department Email [EMAIL_ADDRE…" at bounding box center [777, 518] width 497 height 161
click at [1076, 576] on div "Add Another Item Checkout Order Name: My Order [DATE] Save Order Review your or…" at bounding box center [783, 516] width 592 height 852
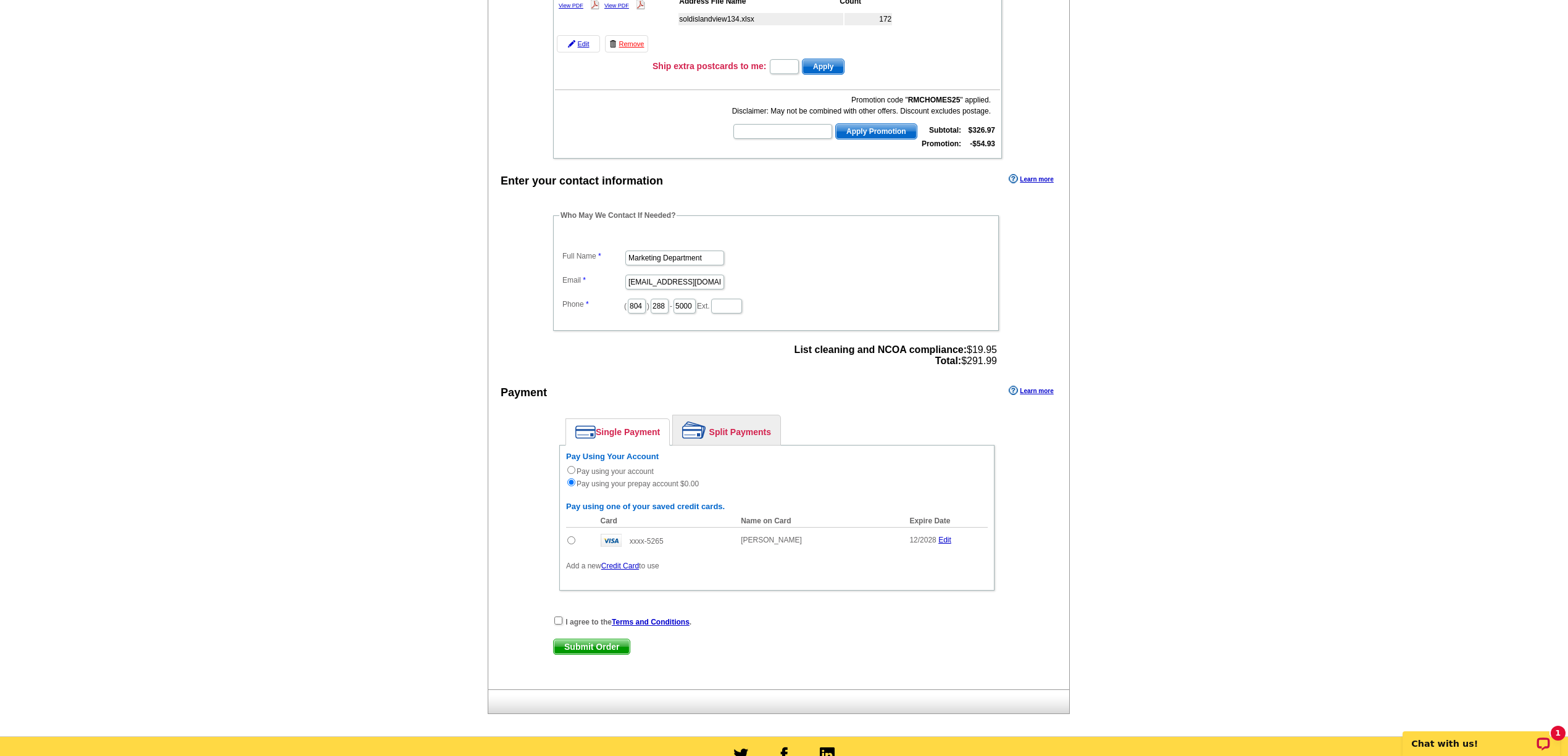
scroll to position [82, 0]
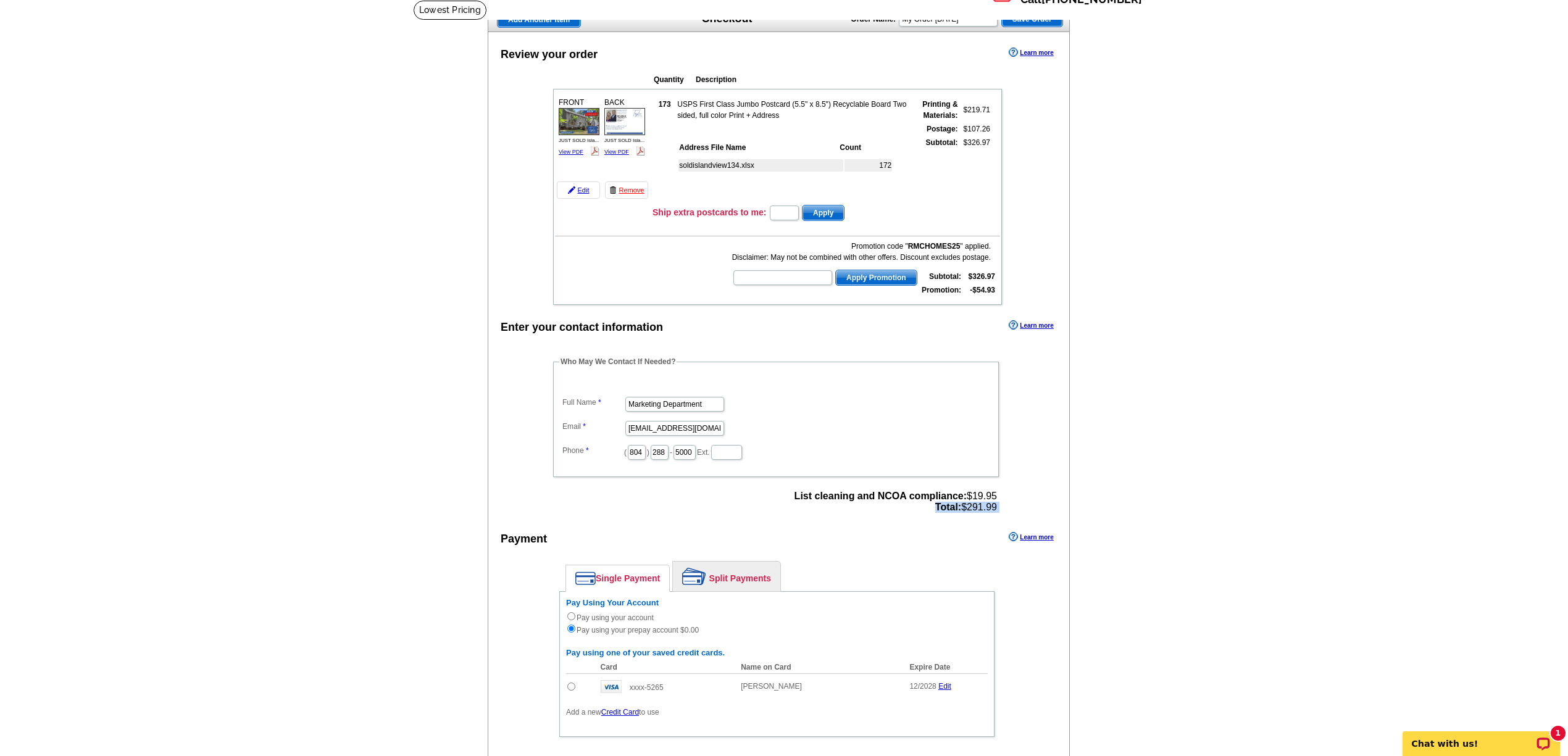
drag, startPoint x: 1001, startPoint y: 520, endPoint x: 929, endPoint y: 522, distance: 72.0
click at [929, 516] on div "Who May We Contact If Needed? Full Name Marketing Department Email [EMAIL_ADDRE…" at bounding box center [777, 436] width 497 height 161
copy div "Total: $291.99"
click at [1166, 186] on main "Add Another Item Checkout Order Name: My Order [DATE] Save Order Review your or…" at bounding box center [784, 441] width 1568 height 882
